Goal: Task Accomplishment & Management: Complete application form

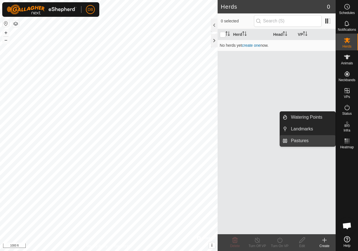
click at [305, 139] on link "Pastures" at bounding box center [311, 140] width 48 height 11
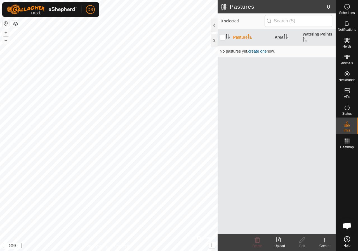
click at [325, 241] on icon at bounding box center [324, 239] width 7 height 7
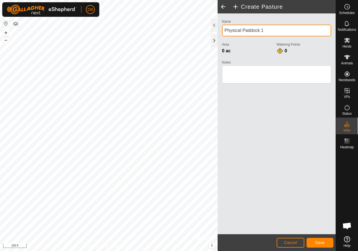
click at [203, 33] on div "Create Pasture Name Physical Paddock 1 Area 0 ac Watering Points 0 Notes Cancel…" at bounding box center [167, 125] width 335 height 251
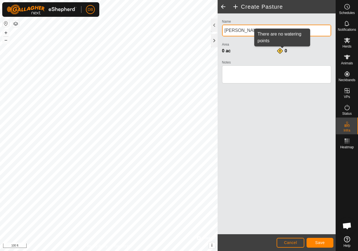
type input "[PERSON_NAME] [PERSON_NAME] 1"
click at [279, 50] on div "0" at bounding box center [281, 51] width 11 height 7
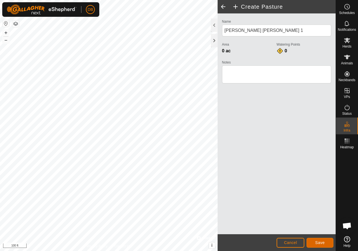
click at [321, 243] on span "Save" at bounding box center [320, 242] width 10 height 4
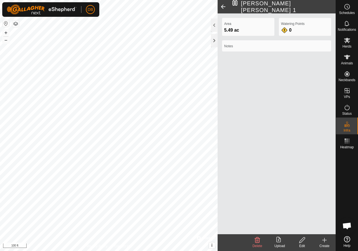
click at [326, 241] on icon at bounding box center [324, 239] width 7 height 7
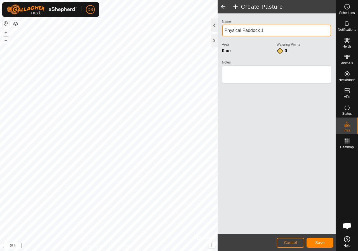
click at [200, 32] on div "Create Pasture Name Physical Paddock 1 Area 0 ac Watering Points 0 Notes Cancel…" at bounding box center [167, 125] width 335 height 251
drag, startPoint x: 241, startPoint y: 30, endPoint x: 211, endPoint y: 32, distance: 30.2
click at [217, 32] on div "Create Pasture Name Physical Paddock 1 Area 0 ac Watering Points 0 Notes Cancel…" at bounding box center [276, 125] width 118 height 251
click at [263, 31] on input "[PERSON_NAME] [PERSON_NAME] 1" at bounding box center [276, 31] width 109 height 12
type input "[PERSON_NAME] [PERSON_NAME] 2"
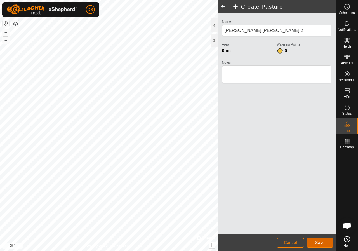
click at [312, 246] on button "Save" at bounding box center [319, 243] width 27 height 10
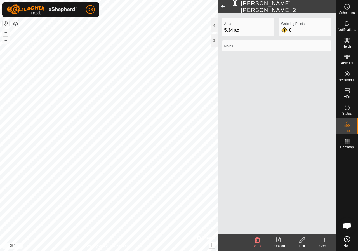
click at [322, 241] on icon at bounding box center [324, 239] width 7 height 7
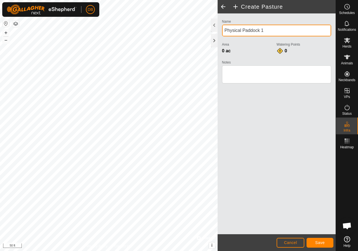
click at [205, 32] on div "Create Pasture Name Physical Paddock 1 Area 0 ac Watering Points 0 Notes Cancel…" at bounding box center [167, 125] width 335 height 251
drag, startPoint x: 241, startPoint y: 30, endPoint x: 211, endPoint y: 32, distance: 30.5
click at [217, 32] on div "Create Pasture Name Physical Paddock 1 Area 0 ac Watering Points 0 Notes Cancel…" at bounding box center [276, 125] width 118 height 251
click at [264, 34] on input "[PERSON_NAME] [PERSON_NAME] 1" at bounding box center [276, 31] width 109 height 12
type input "[PERSON_NAME] [PERSON_NAME] 3"
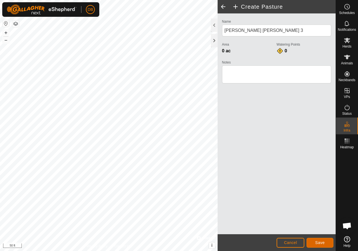
click at [321, 241] on span "Save" at bounding box center [320, 242] width 10 height 4
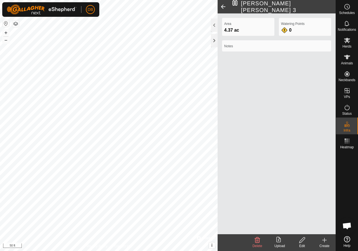
click at [324, 238] on icon at bounding box center [324, 240] width 0 height 4
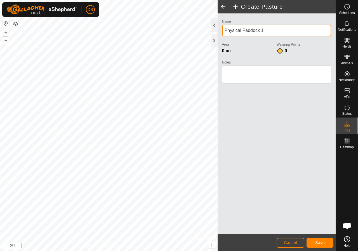
click at [199, 31] on div "Create Pasture Name Physical Paddock 1 Area 0 ac Watering Points 0 Notes Cancel…" at bounding box center [167, 125] width 335 height 251
click at [271, 34] on input "[PERSON_NAME] [PERSON_NAME] 1" at bounding box center [276, 31] width 109 height 12
type input "[PERSON_NAME] [PERSON_NAME] 4"
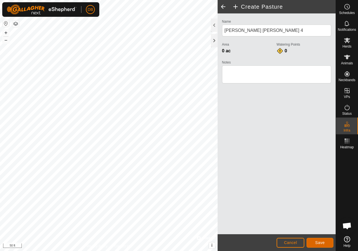
click at [318, 242] on span "Save" at bounding box center [320, 242] width 10 height 4
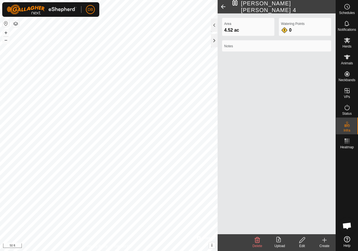
click at [324, 242] on icon at bounding box center [324, 239] width 7 height 7
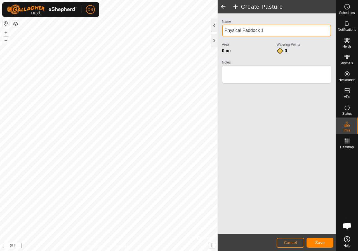
click at [172, 31] on div "Create Pasture Name Physical Paddock 1 Area 0 ac Watering Points 0 Notes Cancel…" at bounding box center [167, 125] width 335 height 251
click at [266, 34] on input "[PERSON_NAME] [PERSON_NAME] 1" at bounding box center [276, 31] width 109 height 12
type input "[PERSON_NAME] [PERSON_NAME] 5"
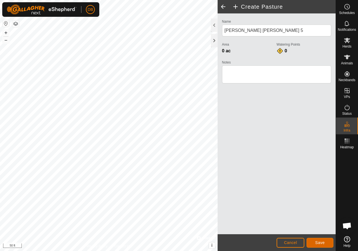
click at [321, 242] on span "Save" at bounding box center [320, 242] width 10 height 4
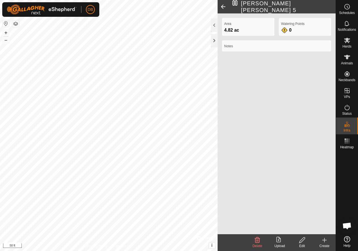
click at [322, 242] on icon at bounding box center [324, 239] width 7 height 7
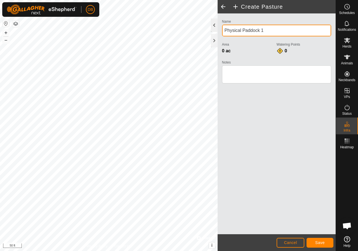
click at [184, 28] on div "Create Pasture Name Physical Paddock 1 Area 0 ac Watering Points 0 Notes Cancel…" at bounding box center [167, 125] width 335 height 251
click at [265, 29] on input "[PERSON_NAME] [PERSON_NAME] 1" at bounding box center [276, 31] width 109 height 12
type input "[PERSON_NAME] [PERSON_NAME] 6"
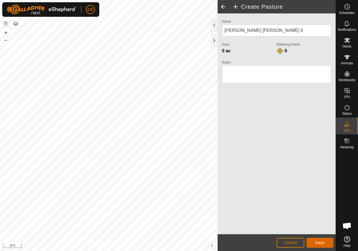
click at [319, 244] on span "Save" at bounding box center [320, 242] width 10 height 4
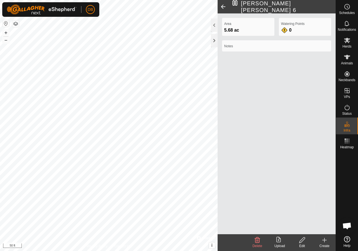
click at [326, 243] on icon at bounding box center [324, 239] width 7 height 7
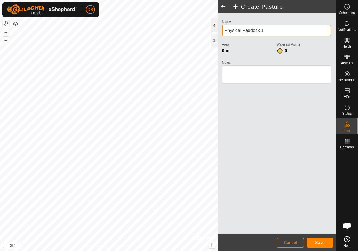
click at [148, 29] on div "Create Pasture Name Physical Paddock 1 Area 0 ac Watering Points 0 Notes Cancel…" at bounding box center [167, 125] width 335 height 251
click at [265, 29] on input "[PERSON_NAME] [PERSON_NAME] 1" at bounding box center [276, 31] width 109 height 12
type input "[PERSON_NAME] [PERSON_NAME] 7"
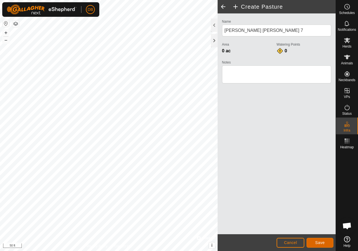
click at [325, 240] on button "Save" at bounding box center [319, 243] width 27 height 10
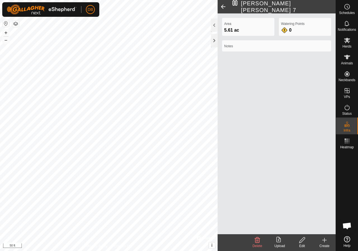
click at [325, 243] on icon at bounding box center [324, 239] width 7 height 7
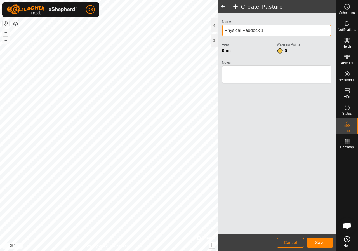
click at [196, 32] on div "Create Pasture Name Physical Paddock 1 Area 0 ac Watering Points 0 Notes Cancel…" at bounding box center [167, 125] width 335 height 251
click at [272, 29] on input "[PERSON_NAME] [PERSON_NAME] 1" at bounding box center [276, 31] width 109 height 12
type input "[PERSON_NAME] [PERSON_NAME] 8"
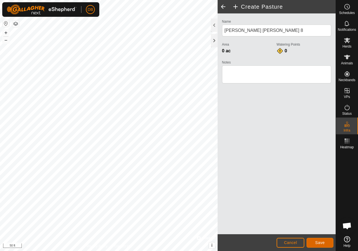
click at [324, 244] on span "Save" at bounding box center [320, 242] width 10 height 4
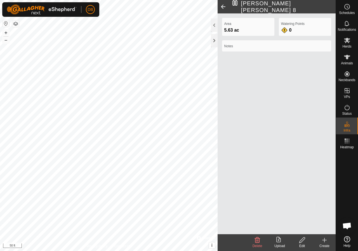
click at [327, 242] on icon at bounding box center [324, 239] width 7 height 7
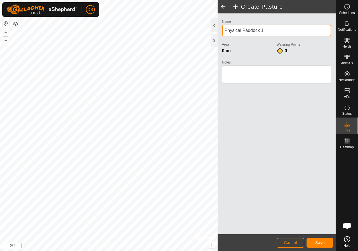
click at [198, 30] on div "Create Pasture Name Physical Paddock 1 Area 0 ac Watering Points 0 Notes Cancel…" at bounding box center [167, 125] width 335 height 251
click at [266, 32] on input "[PERSON_NAME] [PERSON_NAME] 1" at bounding box center [276, 31] width 109 height 12
click at [290, 108] on div "Name [PERSON_NAME] [PERSON_NAME] Area 0 ac Watering Points 0 Notes" at bounding box center [276, 123] width 118 height 220
click at [263, 32] on input "[PERSON_NAME] [PERSON_NAME]" at bounding box center [276, 31] width 109 height 12
type input "[PERSON_NAME] [PERSON_NAME] 9"
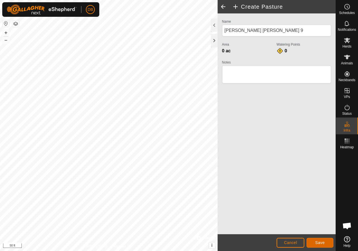
click at [327, 243] on button "Save" at bounding box center [319, 243] width 27 height 10
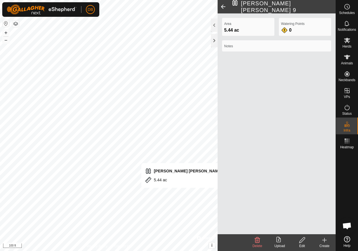
click at [322, 241] on icon at bounding box center [324, 239] width 7 height 7
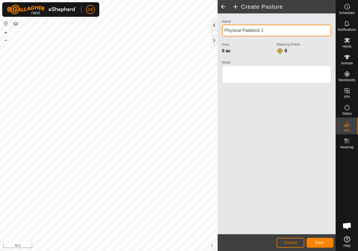
click at [199, 27] on div "Create Pasture Name Physical Paddock 1 Area 0 ac Watering Points 0 Notes Cancel…" at bounding box center [167, 125] width 335 height 251
click at [267, 32] on input "[PERSON_NAME] [PERSON_NAME] 1" at bounding box center [276, 31] width 109 height 12
type input "[PERSON_NAME] [PERSON_NAME] 10"
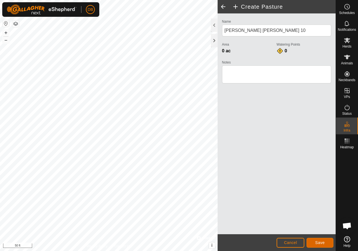
click at [325, 243] on button "Save" at bounding box center [319, 243] width 27 height 10
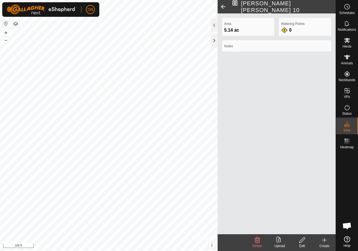
click at [323, 239] on icon at bounding box center [324, 239] width 7 height 7
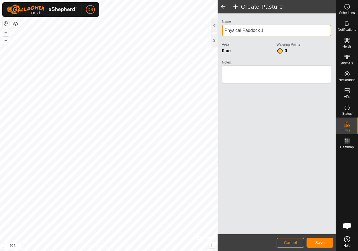
click at [270, 31] on input "Physical Paddock 1" at bounding box center [276, 31] width 109 height 12
click at [199, 33] on div "Create Pasture Name Physical Paddock 11 Area 0 ac Watering Points 0 Notes Cance…" at bounding box center [167, 125] width 335 height 251
type input "[PERSON_NAME] [PERSON_NAME] 11"
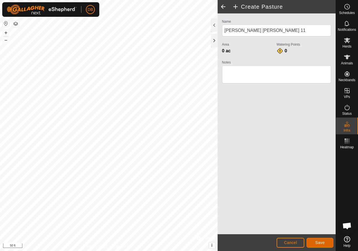
click at [320, 246] on button "Save" at bounding box center [319, 243] width 27 height 10
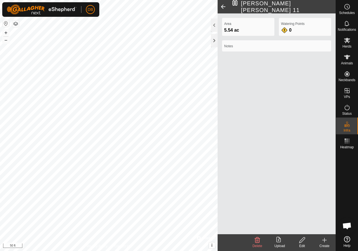
click at [323, 240] on icon at bounding box center [324, 240] width 4 height 0
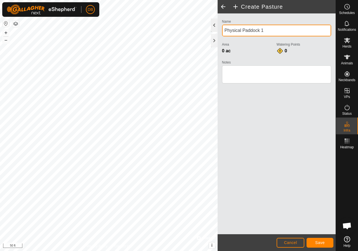
click at [203, 30] on div "Create Pasture Name Physical Paddock 1 Area 0 ac Watering Points 0 Notes Cancel…" at bounding box center [167, 125] width 335 height 251
click at [264, 30] on input "Physical Paddock 1" at bounding box center [276, 31] width 109 height 12
click at [171, 38] on div "Create Pasture Name Physical Paddock 1 Area 0 ac Watering Points 0 Notes Cancel…" at bounding box center [167, 125] width 335 height 251
click at [278, 31] on input "[PERSON_NAME][GEOGRAPHIC_DATA] [PERSON_NAME] 1" at bounding box center [276, 31] width 109 height 12
type input "[PERSON_NAME][GEOGRAPHIC_DATA] [PERSON_NAME]"
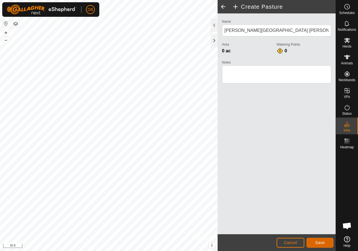
click at [324, 244] on span "Save" at bounding box center [320, 242] width 10 height 4
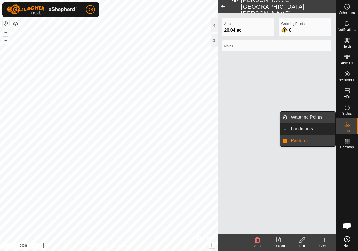
click at [305, 115] on link "Watering Points" at bounding box center [311, 117] width 48 height 11
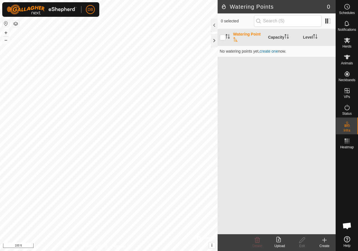
click at [325, 241] on icon at bounding box center [324, 239] width 7 height 7
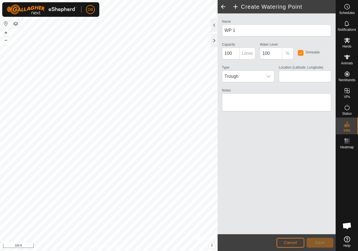
type input "38.336211, -90.623418"
click at [270, 78] on icon "dropdown trigger" at bounding box center [268, 76] width 4 height 4
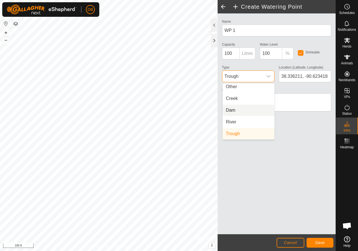
scroll to position [14, 0]
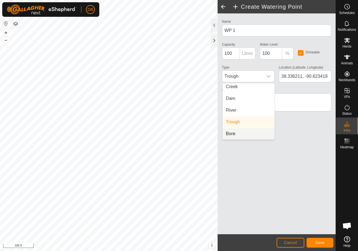
click at [316, 151] on div "Name WP 1 Capacity 100 Litres Water Level 100 % Drinkable Type Trough Other Cre…" at bounding box center [276, 123] width 118 height 220
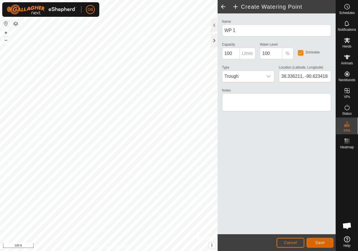
click at [324, 243] on span "Save" at bounding box center [320, 242] width 10 height 4
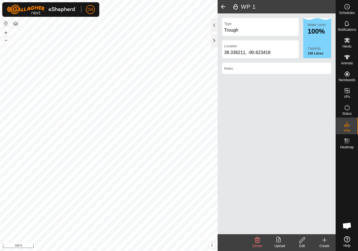
click at [323, 245] on div "Create" at bounding box center [324, 245] width 22 height 5
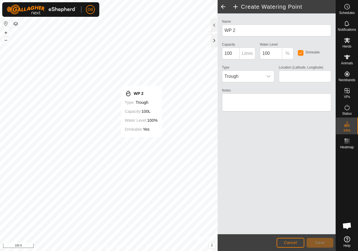
type input "38.335475, -90.620921"
click at [324, 243] on span "Save" at bounding box center [320, 242] width 10 height 4
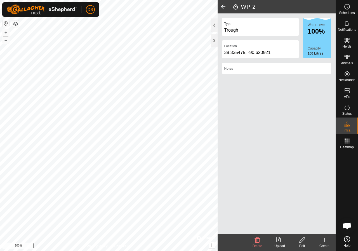
click at [325, 241] on icon at bounding box center [324, 239] width 7 height 7
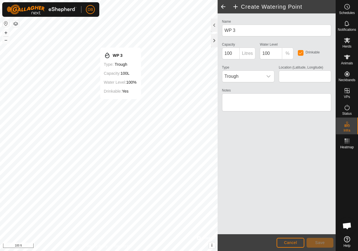
type input "38.335142, -90.619390"
click at [322, 241] on span "Save" at bounding box center [320, 242] width 10 height 4
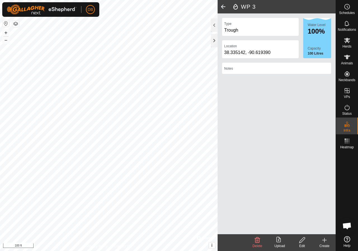
drag, startPoint x: 328, startPoint y: 240, endPoint x: 283, endPoint y: 223, distance: 47.9
click at [327, 240] on create-svg-icon at bounding box center [324, 239] width 22 height 7
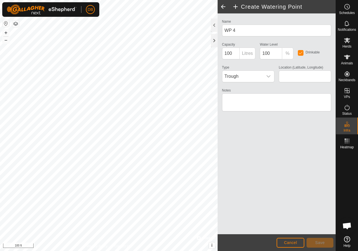
type input "38.332917, -90.617693"
click at [318, 244] on span "Save" at bounding box center [320, 242] width 10 height 4
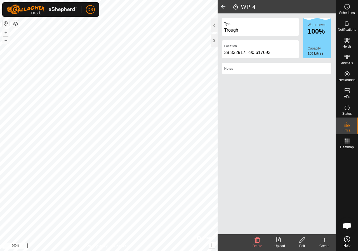
click at [223, 7] on span at bounding box center [222, 6] width 11 height 13
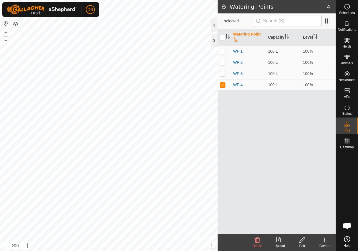
click at [216, 41] on div at bounding box center [214, 40] width 7 height 13
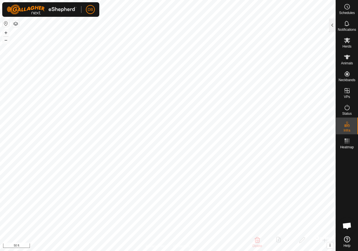
click at [182, 250] on html "DB Schedules Notifications Herds Animals Neckbands VPs Status Infra Heatmap Hel…" at bounding box center [179, 125] width 358 height 251
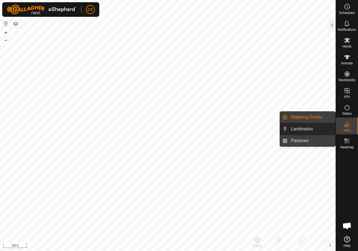
click at [311, 140] on link "Pastures" at bounding box center [311, 140] width 48 height 11
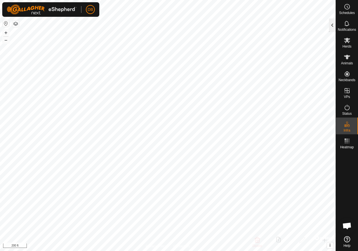
click at [330, 27] on div at bounding box center [332, 24] width 7 height 13
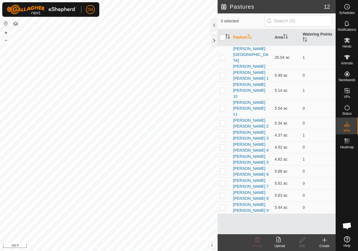
click at [323, 240] on icon at bounding box center [324, 239] width 7 height 7
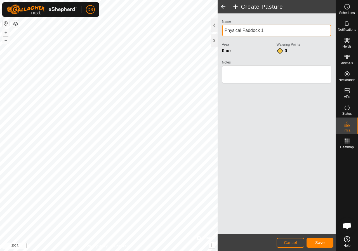
click at [242, 32] on input "Physical Paddock 1" at bounding box center [276, 31] width 109 height 12
click at [171, 30] on div "Create Pasture Name Physical Paddock 1 Area 0 ac Watering Points 0 Notes Cancel…" at bounding box center [167, 125] width 335 height 251
click at [201, 28] on div "Create Pasture Name Physical Paddock 1 Area 0 ac Watering Points 0 Notes Cancel…" at bounding box center [167, 125] width 335 height 251
type input "[PERSON_NAME] [PERSON_NAME] 1"
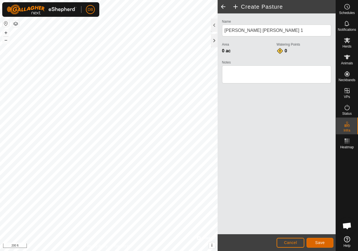
click at [321, 245] on button "Save" at bounding box center [319, 243] width 27 height 10
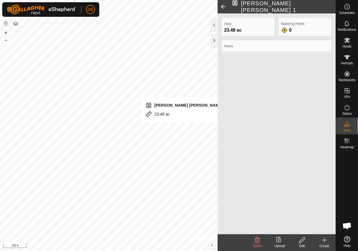
click at [328, 240] on create-svg-icon at bounding box center [324, 239] width 22 height 7
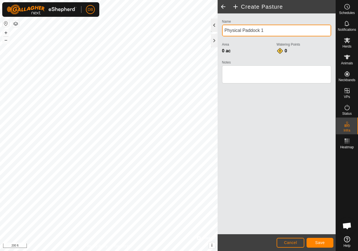
click at [143, 29] on div "Create Pasture Name Physical Paddock 1 Area 0 ac Watering Points 0 Notes Cancel…" at bounding box center [167, 125] width 335 height 251
click at [268, 32] on input "[PERSON_NAME] [PERSON_NAME] 1" at bounding box center [276, 31] width 109 height 12
type input "[PERSON_NAME] [PERSON_NAME] 2"
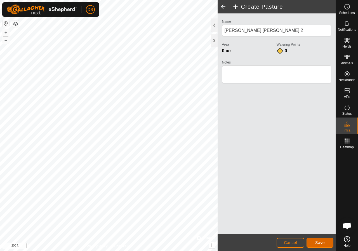
click at [318, 241] on span "Save" at bounding box center [320, 242] width 10 height 4
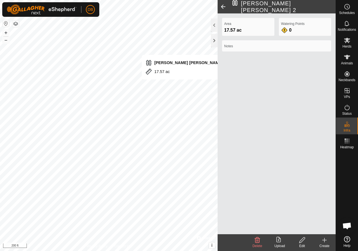
click at [329, 241] on create-svg-icon at bounding box center [324, 239] width 22 height 7
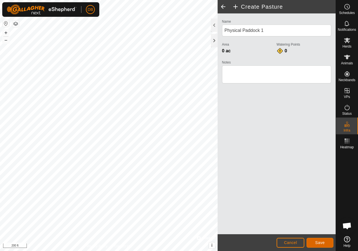
click at [324, 241] on span "Save" at bounding box center [320, 242] width 10 height 4
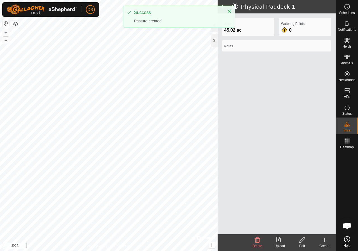
click at [302, 243] on div "Edit" at bounding box center [302, 245] width 22 height 5
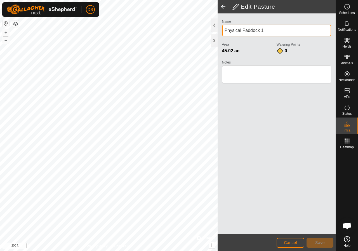
click at [167, 33] on div "Edit Pasture Name Physical Paddock 1 Area 45.02 ac Watering Points 0 Notes Canc…" at bounding box center [167, 125] width 335 height 251
click at [275, 30] on input "[PERSON_NAME] [PERSON_NAME] 1" at bounding box center [276, 31] width 109 height 12
type input "[PERSON_NAME] [PERSON_NAME] 3"
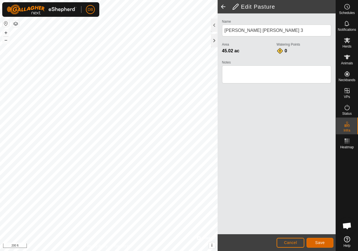
click at [316, 245] on button "Save" at bounding box center [319, 243] width 27 height 10
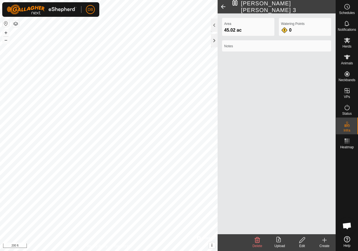
click at [324, 243] on icon at bounding box center [324, 239] width 7 height 7
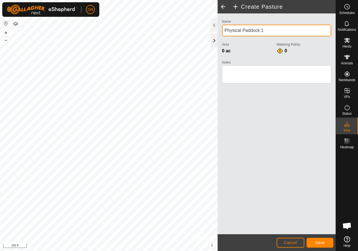
click at [205, 37] on div "Create Pasture Name Physical Paddock 1 Area 0 ac Watering Points 0 Notes Cancel…" at bounding box center [167, 125] width 335 height 251
click at [184, 38] on div "Create Pasture Name Physical Paddock 1 Area 0 ac Watering Points 0 Notes Cancel…" at bounding box center [167, 125] width 335 height 251
click at [266, 28] on input "[PERSON_NAME] [PERSON_NAME] 1" at bounding box center [276, 31] width 109 height 12
type input "[PERSON_NAME] [PERSON_NAME] 4"
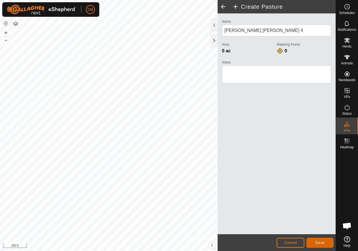
click at [319, 240] on span "Save" at bounding box center [320, 242] width 10 height 4
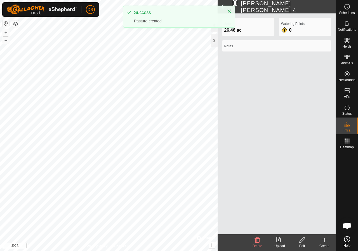
click at [324, 243] on icon at bounding box center [324, 239] width 7 height 7
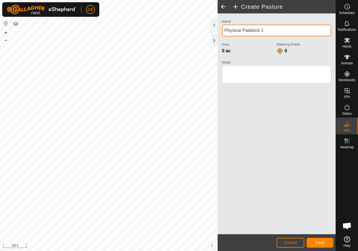
click at [193, 35] on div "Create Pasture Name Physical Paddock 1 Area 0 ac Watering Points 0 Notes Cancel…" at bounding box center [167, 125] width 335 height 251
click at [279, 30] on input "[PERSON_NAME] [PERSON_NAME] 1" at bounding box center [276, 31] width 109 height 12
type input "[PERSON_NAME] [PERSON_NAME] 5"
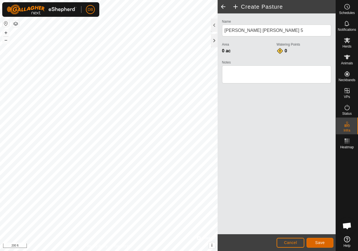
click at [322, 241] on span "Save" at bounding box center [320, 242] width 10 height 4
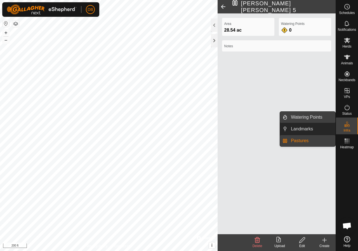
click at [303, 118] on link "Watering Points" at bounding box center [311, 117] width 48 height 11
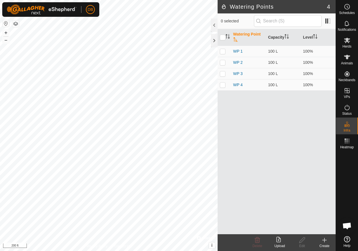
click at [324, 241] on icon at bounding box center [324, 240] width 0 height 4
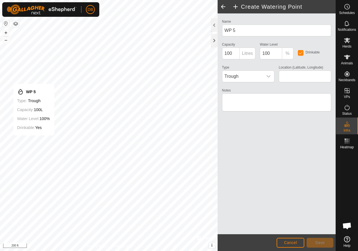
type input "38.281832, -90.556992"
click at [322, 243] on span "Save" at bounding box center [320, 242] width 10 height 4
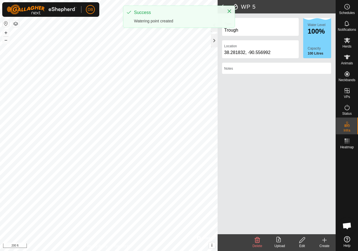
click at [323, 240] on icon at bounding box center [324, 240] width 4 height 0
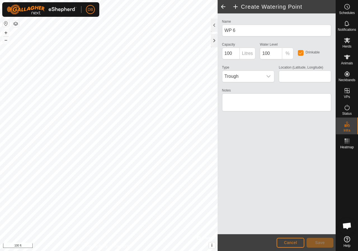
type input "38.284536, -90.556992"
click at [321, 241] on span "Save" at bounding box center [320, 242] width 10 height 4
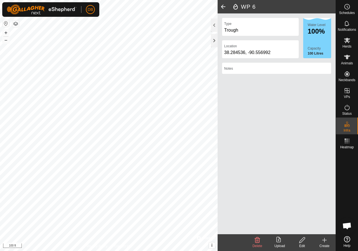
click at [322, 243] on div "Create" at bounding box center [324, 245] width 22 height 5
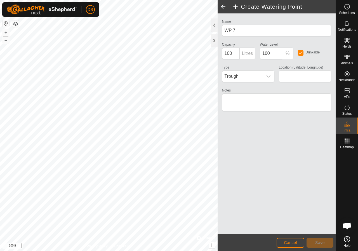
type input "38.285970, -90.559065"
click at [321, 244] on span "Save" at bounding box center [320, 242] width 10 height 4
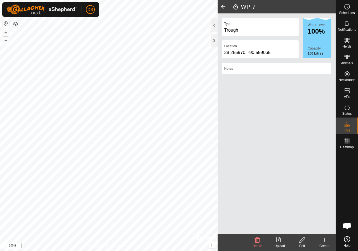
drag, startPoint x: 324, startPoint y: 242, endPoint x: 281, endPoint y: 214, distance: 51.4
click at [324, 242] on icon at bounding box center [324, 239] width 7 height 7
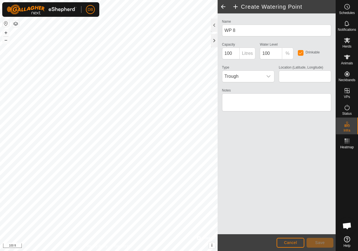
type input "38.288305, -90.555928"
click at [325, 241] on button "Save" at bounding box center [319, 243] width 27 height 10
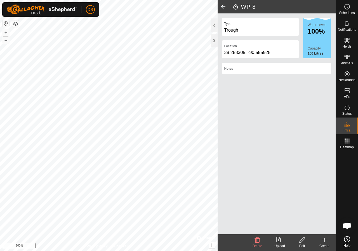
click at [70, 8] on div "DB Schedules Notifications Herds Animals Neckbands VPs Status Infra Heatmap Hel…" at bounding box center [179, 125] width 358 height 251
click at [215, 39] on div at bounding box center [214, 40] width 7 height 13
